Goal: Contribute content: Add original content to the website for others to see

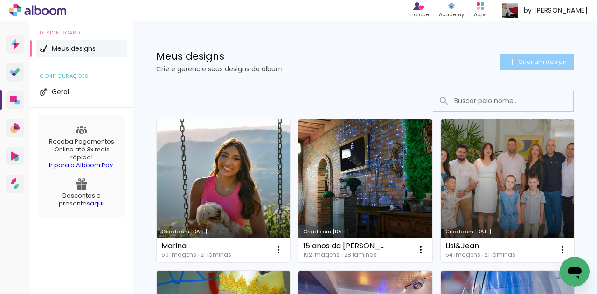
click at [529, 62] on span "Criar um design" at bounding box center [542, 62] width 49 height 6
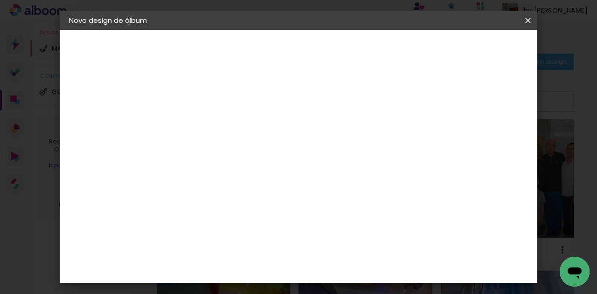
click at [222, 119] on input at bounding box center [222, 125] width 0 height 14
type input "Duda"
type paper-input "Duda"
type input "D"
type input "15 Anos Duda"
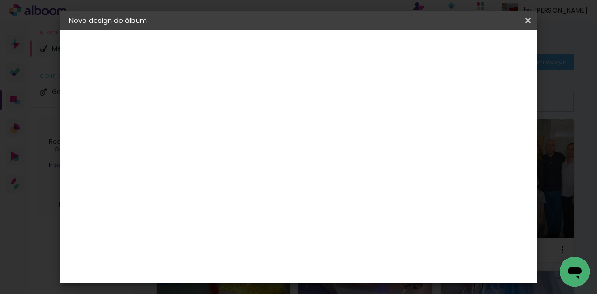
type paper-input "15 Anos Duda"
click at [0, 0] on slot "Avançar" at bounding box center [0, 0] width 0 height 0
click at [238, 260] on div "Go image" at bounding box center [227, 267] width 23 height 15
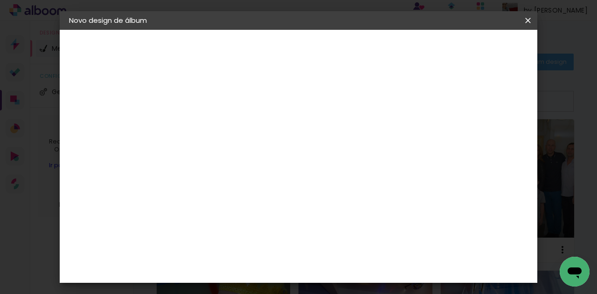
click at [0, 0] on slot "Tamanho Livre" at bounding box center [0, 0] width 0 height 0
click at [385, 194] on div "Sugerir uma encadernadora" at bounding box center [356, 194] width 58 height 15
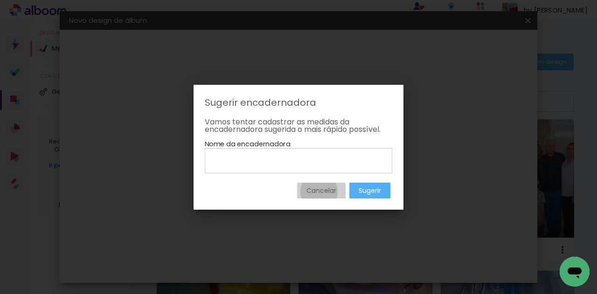
drag, startPoint x: 318, startPoint y: 191, endPoint x: 323, endPoint y: 188, distance: 6.1
click at [0, 0] on slot "Cancelar" at bounding box center [0, 0] width 0 height 0
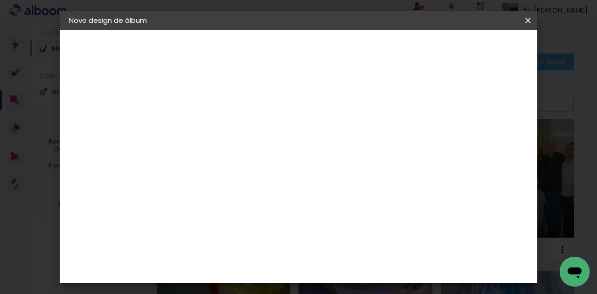
click at [238, 228] on div "Go image" at bounding box center [227, 235] width 23 height 15
click at [0, 0] on slot "Avançar" at bounding box center [0, 0] width 0 height 0
click at [258, 156] on input "text" at bounding box center [240, 162] width 36 height 14
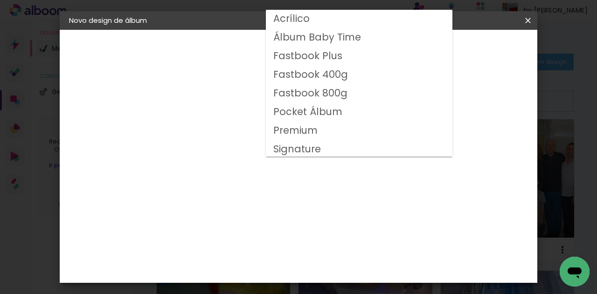
click at [0, 0] on slot "Fastbook 400g" at bounding box center [0, 0] width 0 height 0
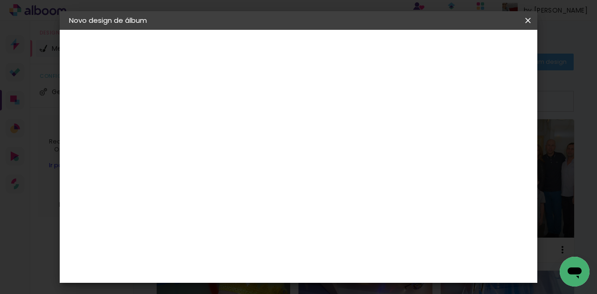
click at [347, 151] on iron-icon at bounding box center [341, 152] width 11 height 11
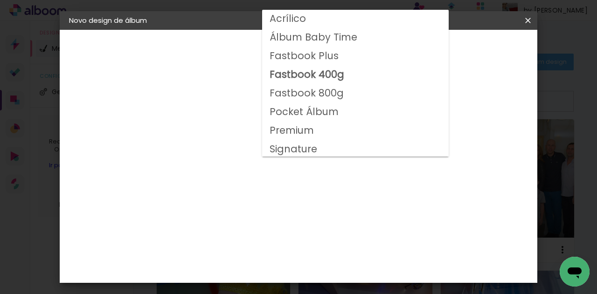
click at [0, 0] on slot "Fastbook Plus" at bounding box center [0, 0] width 0 height 0
type input "Fastbook Plus"
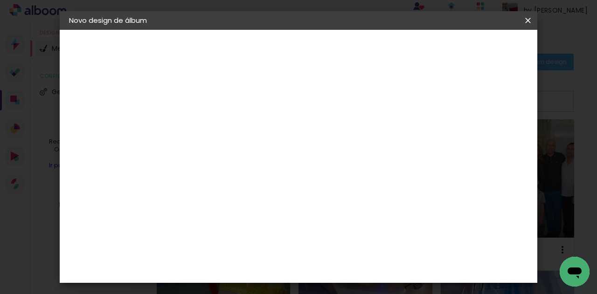
scroll to position [40, 0]
click at [285, 256] on span "30 × 25" at bounding box center [262, 268] width 43 height 25
click at [0, 0] on slot "Avançar" at bounding box center [0, 0] width 0 height 0
click at [356, 101] on div at bounding box center [352, 101] width 8 height 8
type paper-checkbox "on"
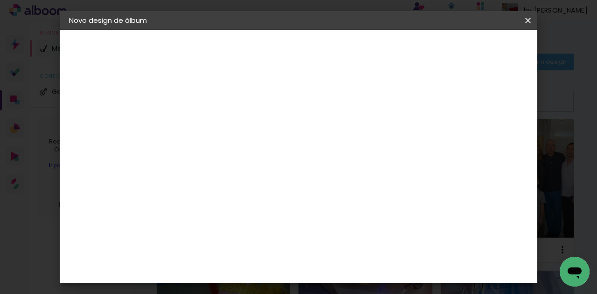
click at [409, 47] on span "Iniciar design" at bounding box center [395, 52] width 28 height 13
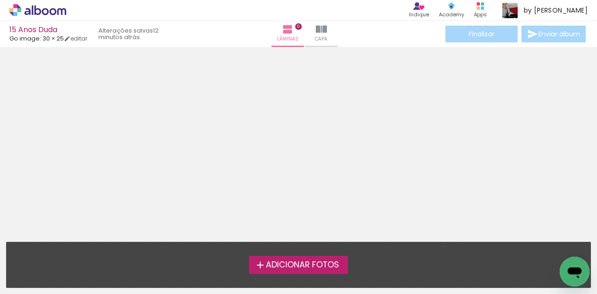
click at [295, 266] on span "Adicionar Fotos" at bounding box center [302, 265] width 73 height 8
click at [0, 0] on input "file" at bounding box center [0, 0] width 0 height 0
click at [311, 264] on span "Adicionar Fotos" at bounding box center [302, 265] width 73 height 8
click at [0, 0] on input "file" at bounding box center [0, 0] width 0 height 0
click at [287, 263] on span "Adicionar Fotos" at bounding box center [302, 265] width 73 height 8
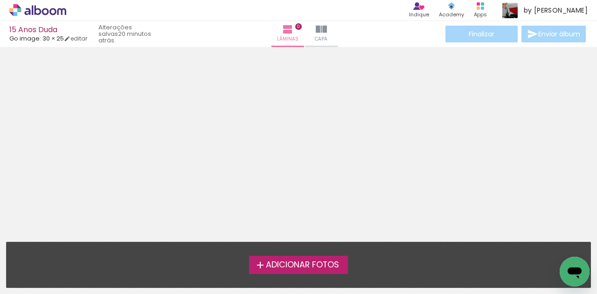
click at [0, 0] on input "file" at bounding box center [0, 0] width 0 height 0
